Goal: Transaction & Acquisition: Book appointment/travel/reservation

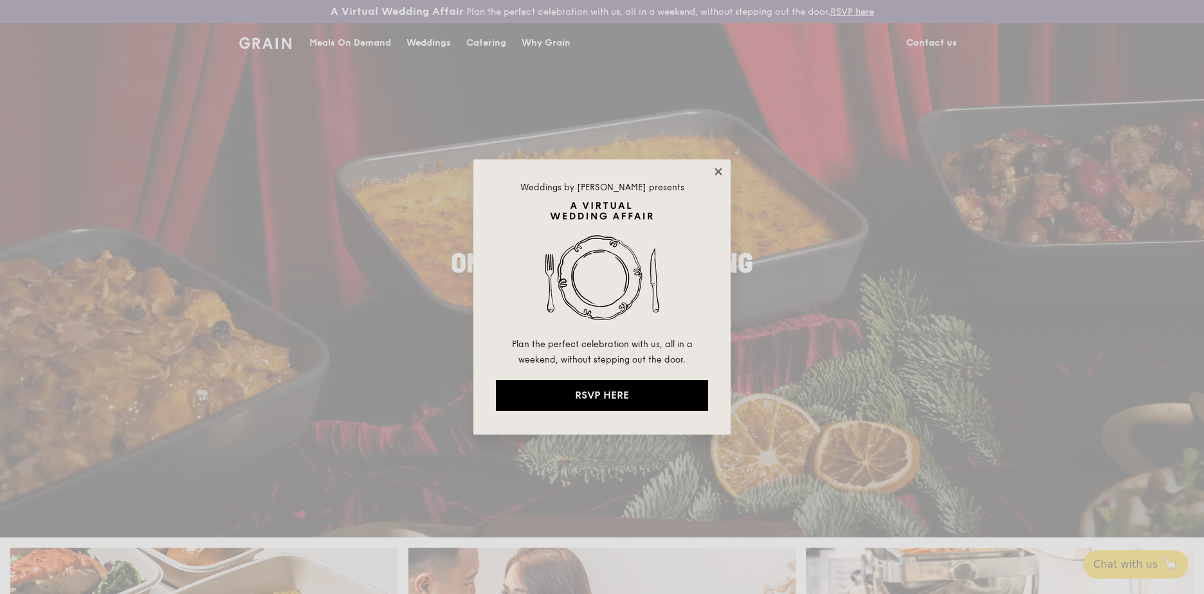
click at [721, 169] on icon at bounding box center [718, 171] width 7 height 7
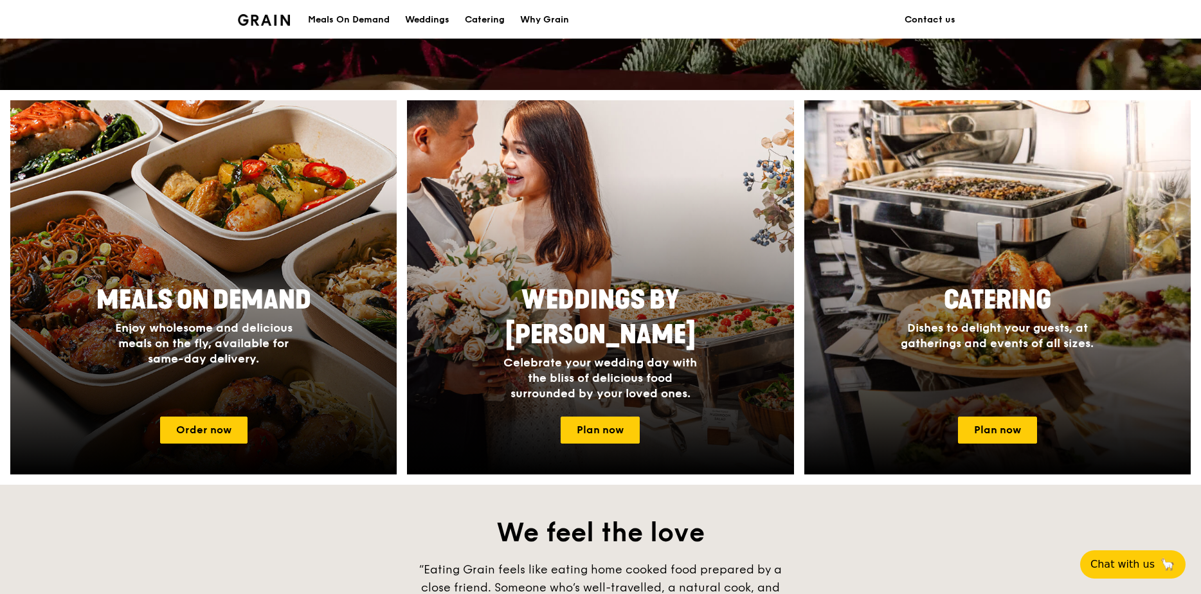
scroll to position [450, 0]
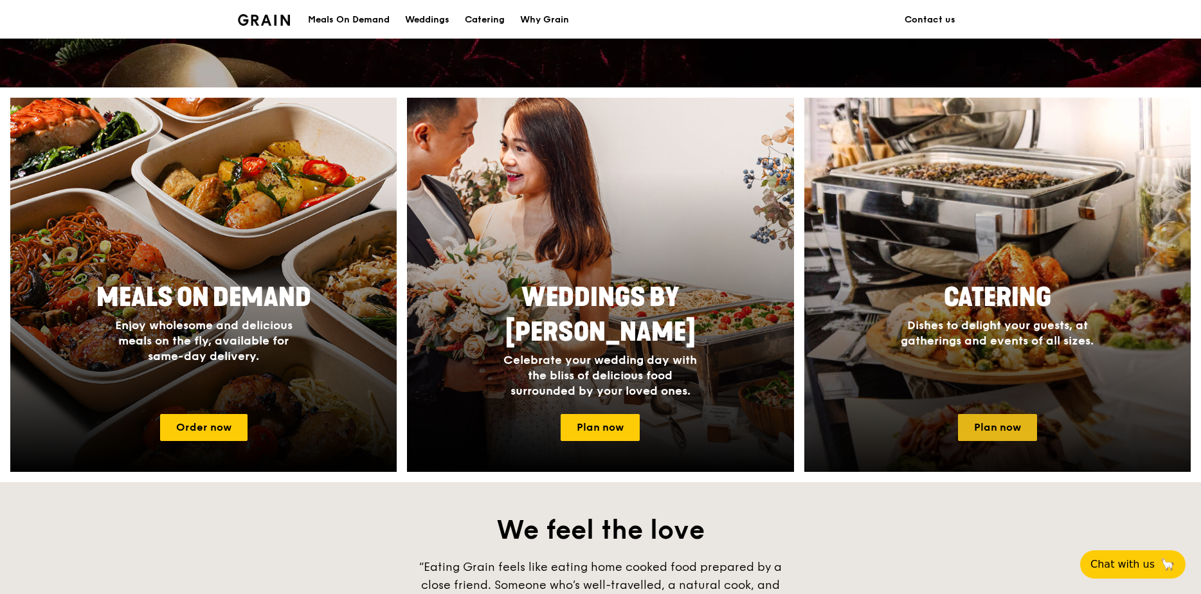
click at [983, 423] on link "Plan now" at bounding box center [997, 427] width 79 height 27
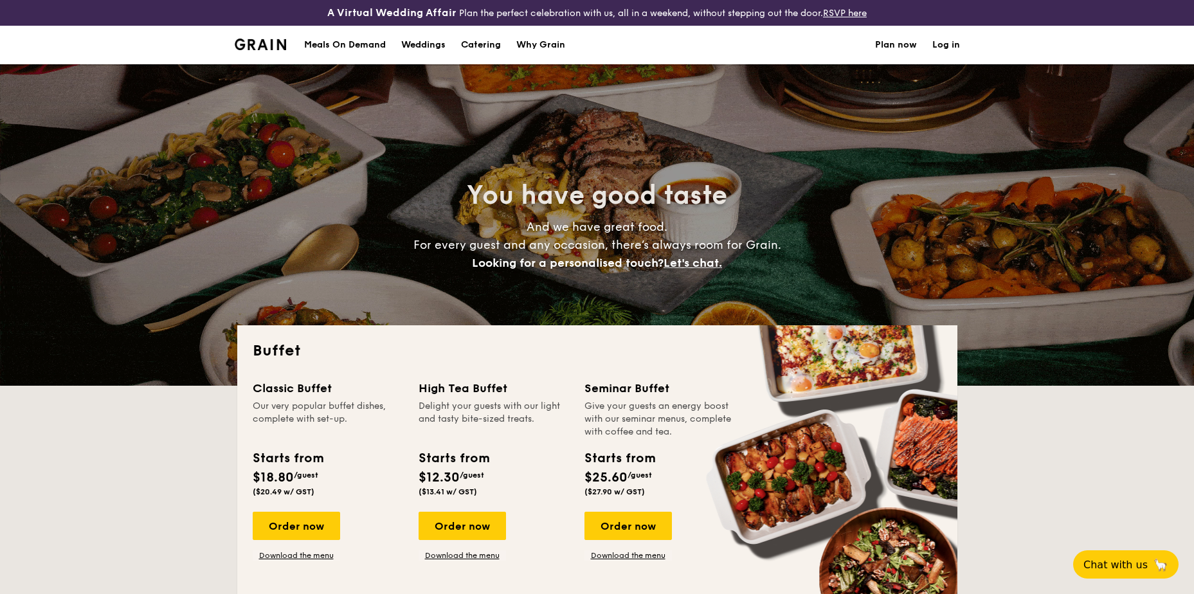
select select
